Goal: Information Seeking & Learning: Learn about a topic

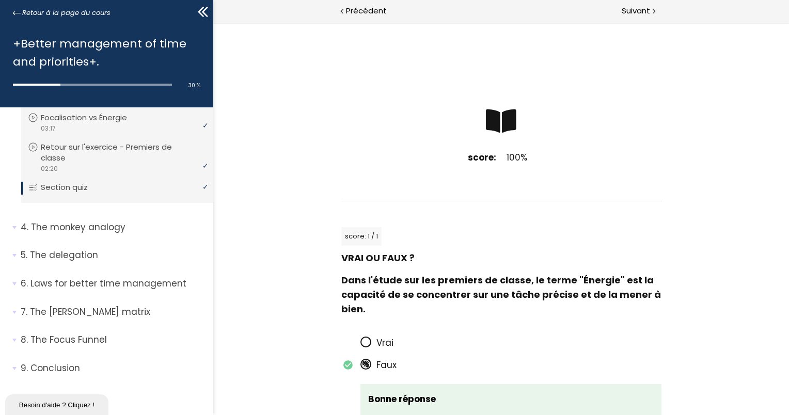
scroll to position [666, 0]
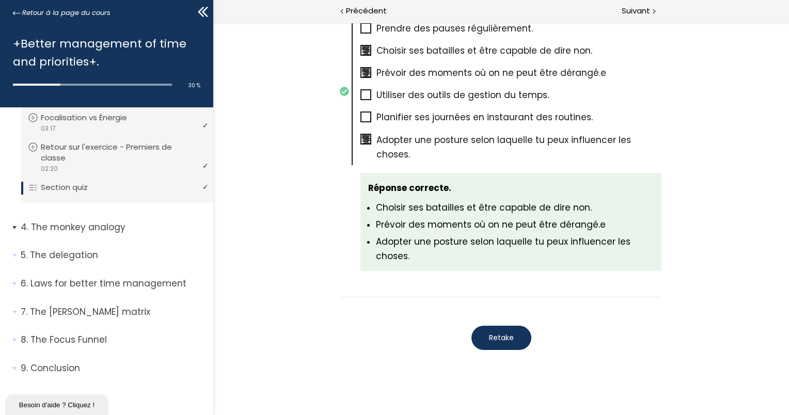
click at [104, 226] on p "The monkey analogy" at bounding box center [113, 227] width 185 height 13
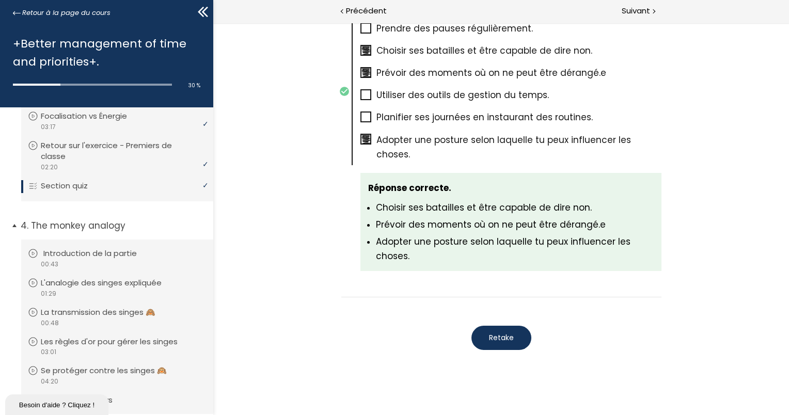
click at [90, 255] on p "Introduction de la partie" at bounding box center [97, 253] width 109 height 11
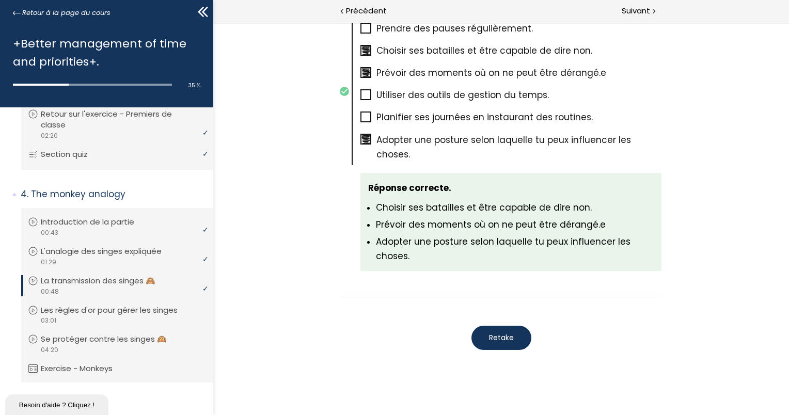
scroll to position [455, 0]
click at [99, 279] on p "La transmission des singes 🙈" at bounding box center [108, 279] width 130 height 11
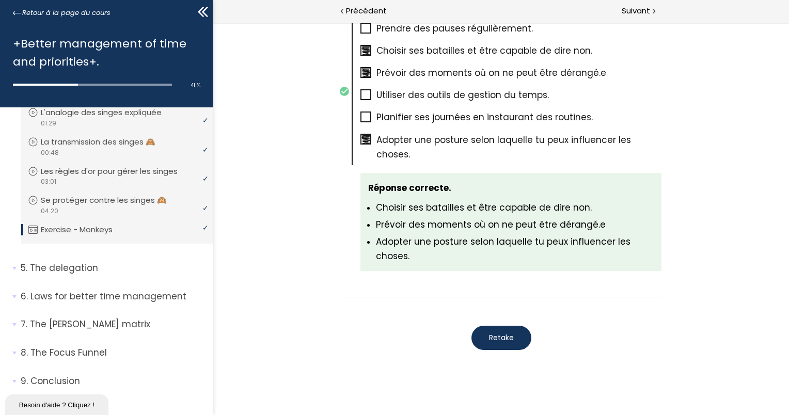
scroll to position [608, 0]
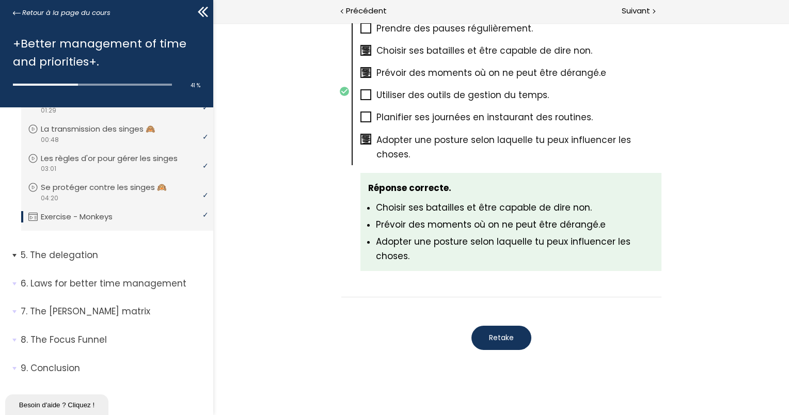
click at [74, 256] on p "The delegation" at bounding box center [113, 255] width 185 height 13
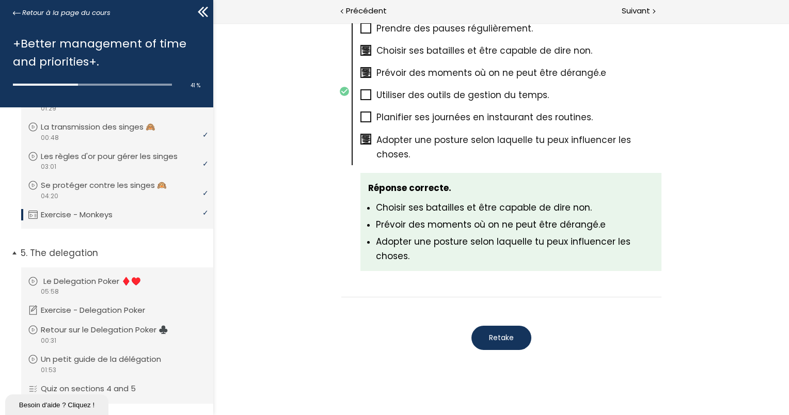
click at [97, 283] on p "Le Delegation Poker ♦️♥️" at bounding box center [99, 281] width 113 height 11
